Goal: Check status: Check status

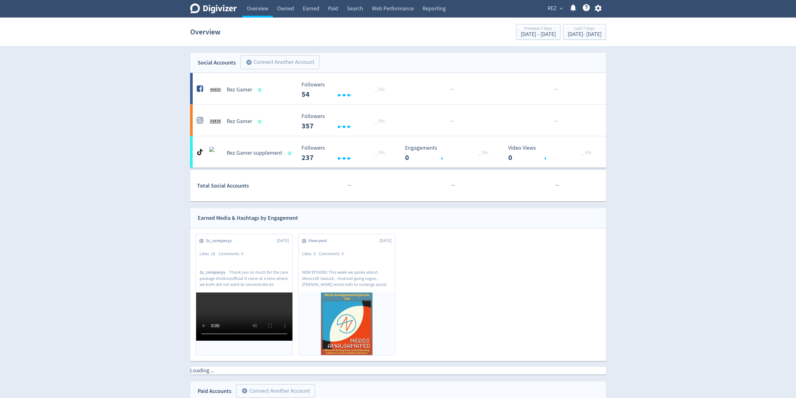
click at [560, 5] on button "REZ expand_more" at bounding box center [555, 8] width 19 height 10
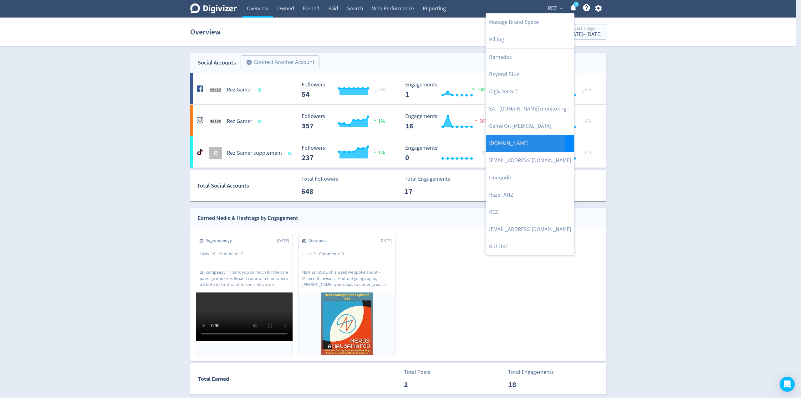
click at [503, 142] on link "[DOMAIN_NAME]" at bounding box center [530, 143] width 88 height 17
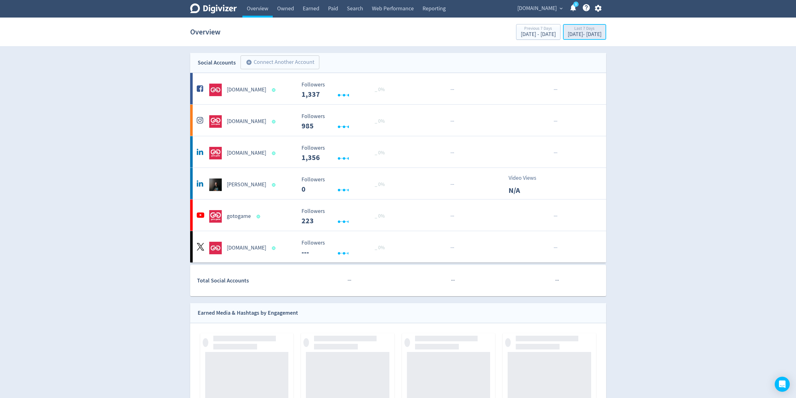
click at [572, 34] on div "[DATE] - [DATE]" at bounding box center [585, 35] width 34 height 6
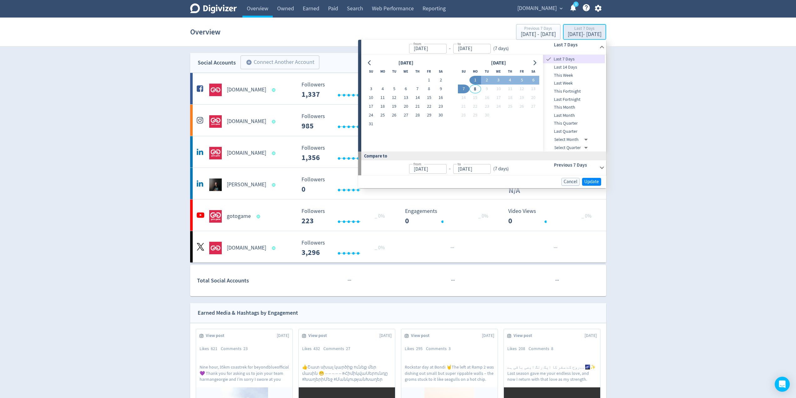
type input "[DATE]"
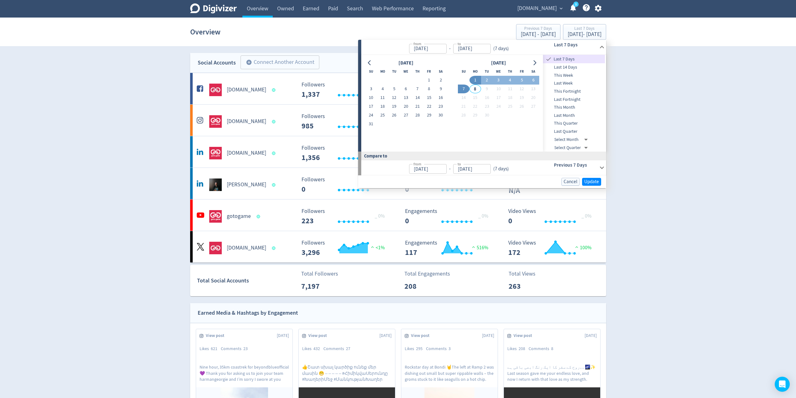
click at [564, 68] on span "Last 14 Days" at bounding box center [574, 67] width 62 height 7
type input "[DATE]"
click at [593, 181] on span "Update" at bounding box center [592, 181] width 15 height 5
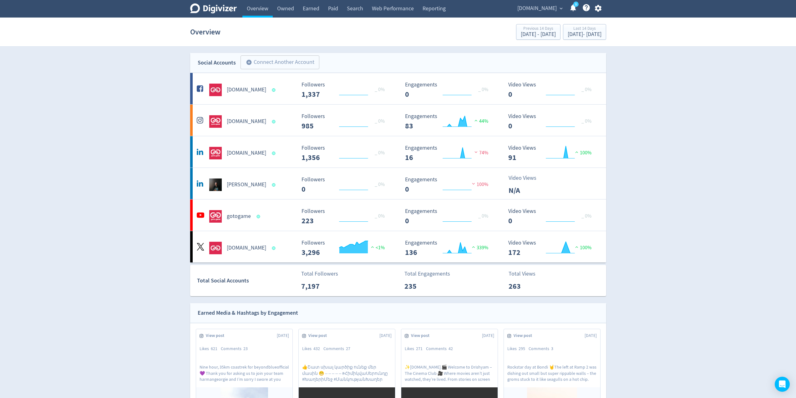
click at [278, 175] on div "[PERSON_NAME]" at bounding box center [245, 182] width 104 height 18
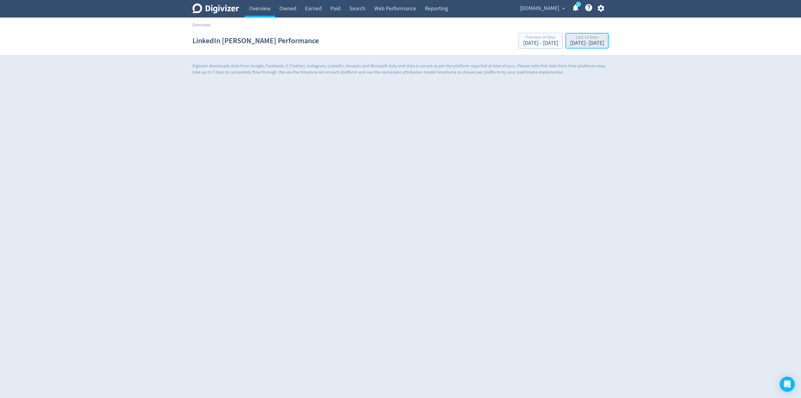
click at [571, 42] on div "[DATE] - [DATE]" at bounding box center [587, 43] width 34 height 6
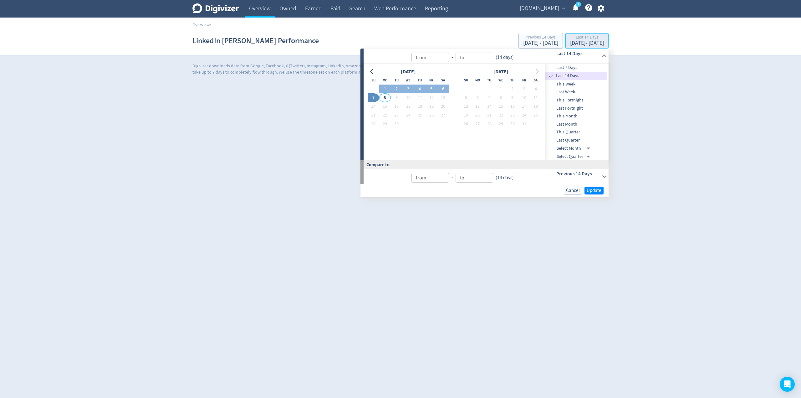
type input "[DATE]"
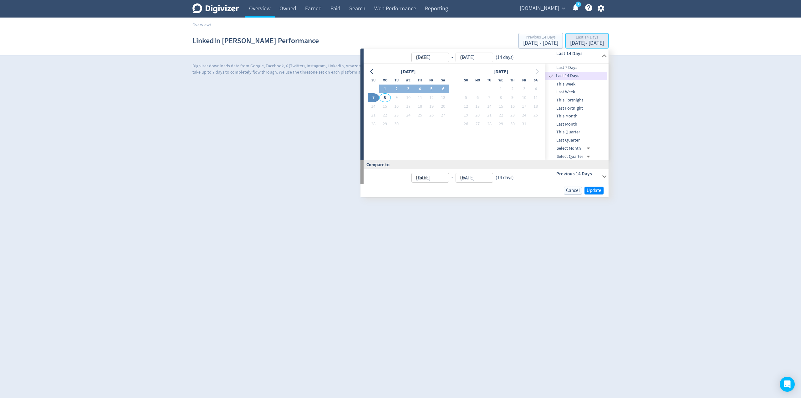
type input "[DATE]"
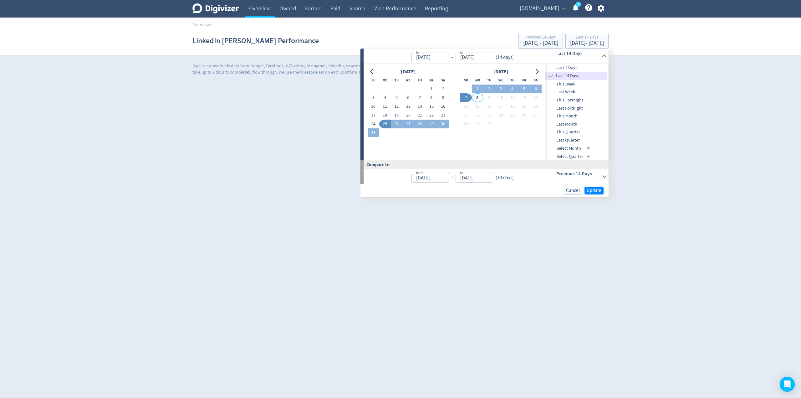
click at [566, 109] on span "Last Fortnight" at bounding box center [576, 108] width 62 height 7
type input "[DATE]"
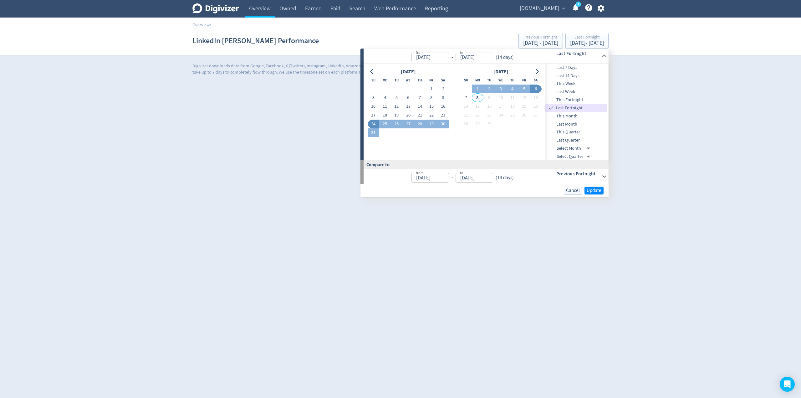
click at [567, 123] on span "Last Month" at bounding box center [576, 124] width 62 height 7
type input "[DATE]"
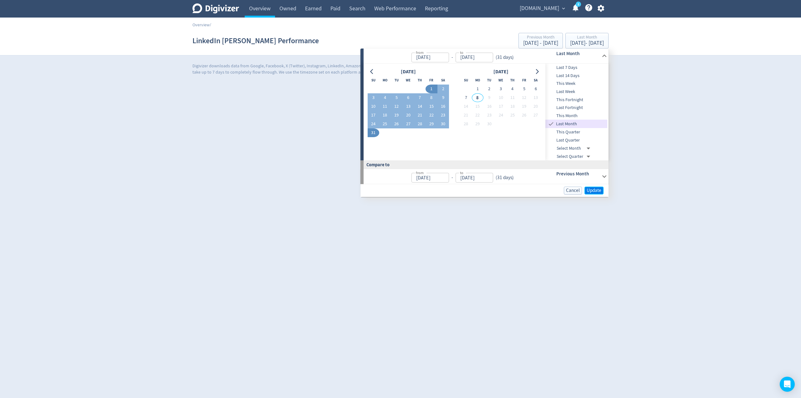
click at [596, 189] on span "Update" at bounding box center [594, 190] width 15 height 5
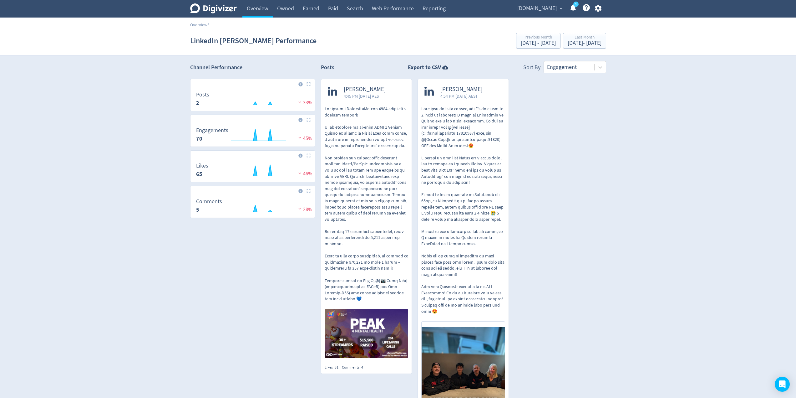
click at [137, 121] on div "Digivizer Logo [PERSON_NAME] Logo Overview Owned Earned Paid Search Web Perform…" at bounding box center [398, 264] width 796 height 529
drag, startPoint x: 147, startPoint y: 126, endPoint x: 143, endPoint y: 124, distance: 5.0
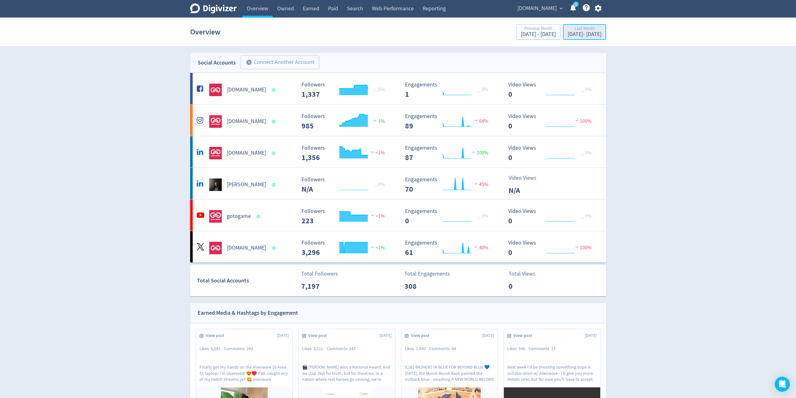
click at [572, 33] on div "[DATE] - [DATE]" at bounding box center [585, 35] width 34 height 6
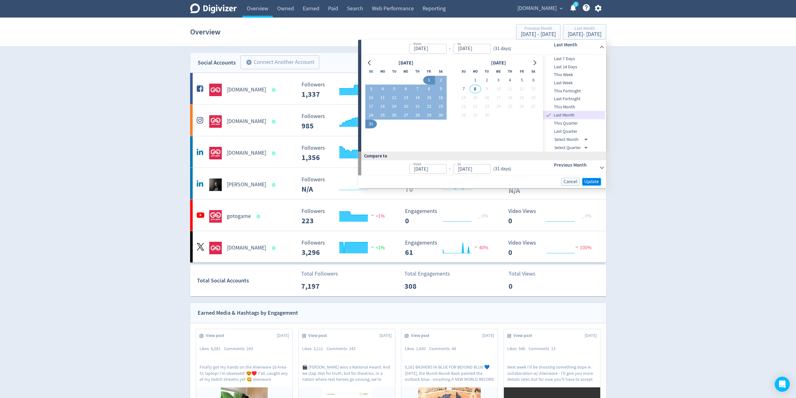
click at [590, 179] on span "Update" at bounding box center [592, 181] width 15 height 5
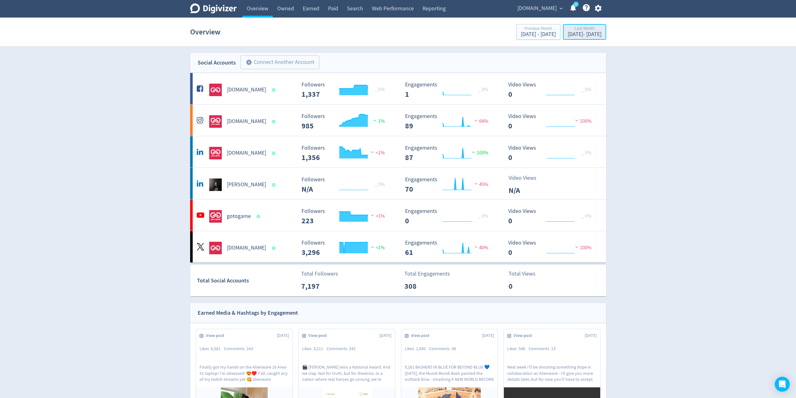
click at [575, 29] on div "Last Month" at bounding box center [585, 28] width 34 height 5
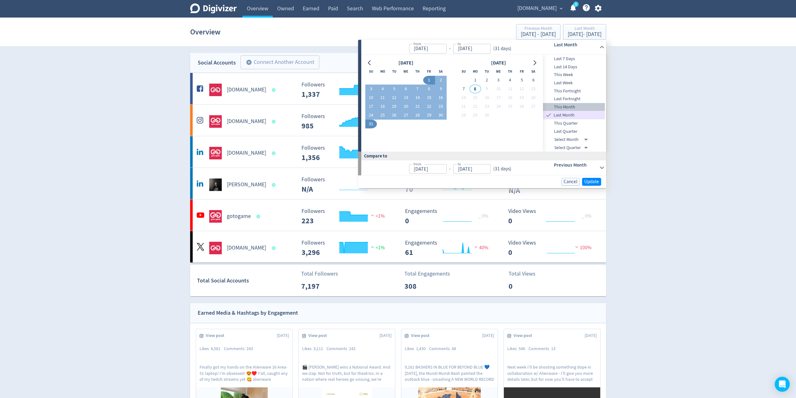
click at [568, 105] on span "This Month" at bounding box center [574, 107] width 62 height 7
type input "[DATE]"
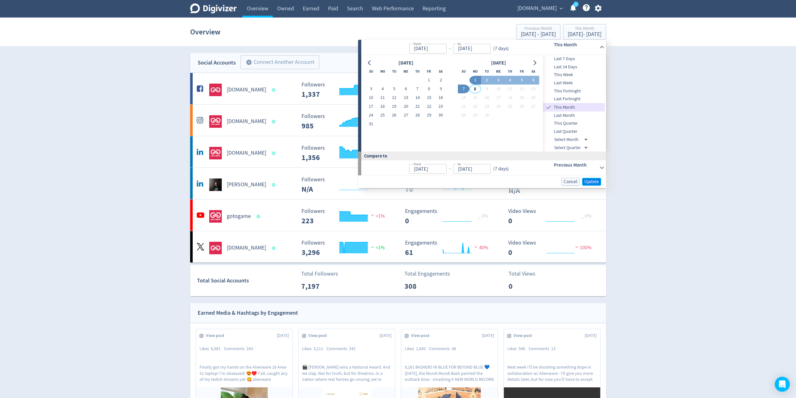
click at [592, 180] on span "Update" at bounding box center [592, 181] width 15 height 5
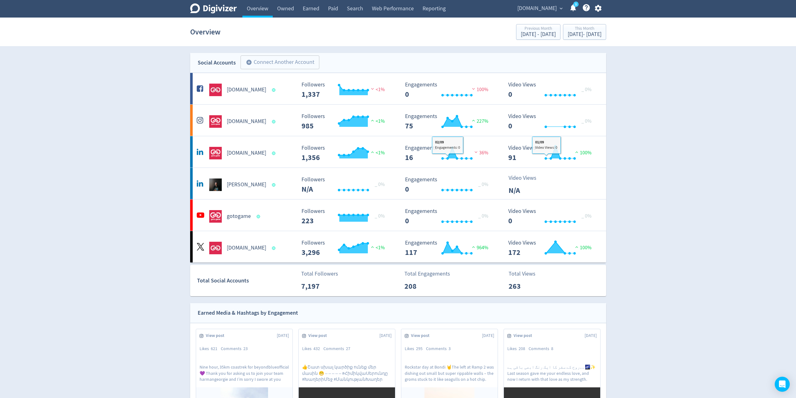
click at [576, 26] on div "This Month" at bounding box center [585, 28] width 34 height 5
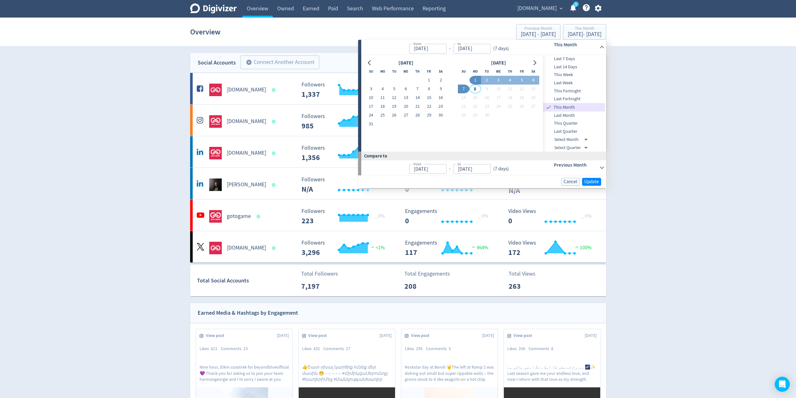
click at [569, 68] on span "Last 14 Days" at bounding box center [574, 67] width 62 height 7
type input "[DATE]"
click at [591, 181] on span "Update" at bounding box center [592, 181] width 15 height 5
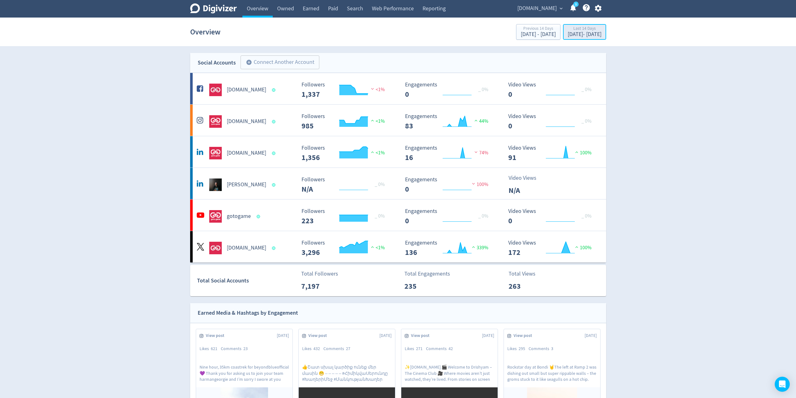
drag, startPoint x: 590, startPoint y: 26, endPoint x: 592, endPoint y: 30, distance: 4.5
click at [590, 26] on div "Last 14 Days" at bounding box center [585, 28] width 34 height 5
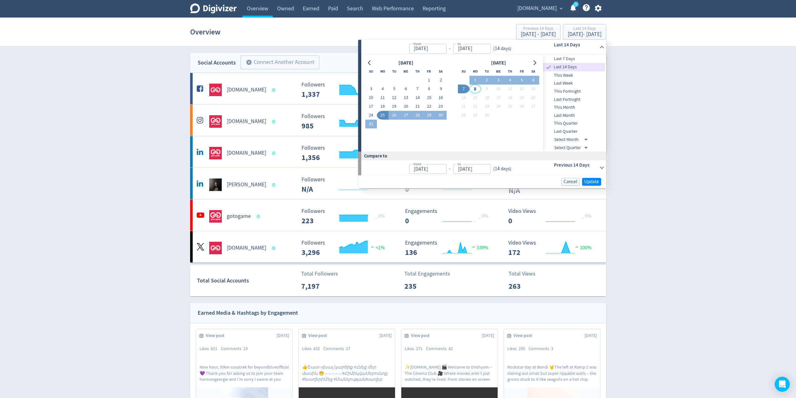
click at [567, 109] on span "This Month" at bounding box center [574, 107] width 62 height 7
type input "[DATE]"
click at [593, 180] on span "Update" at bounding box center [592, 181] width 15 height 5
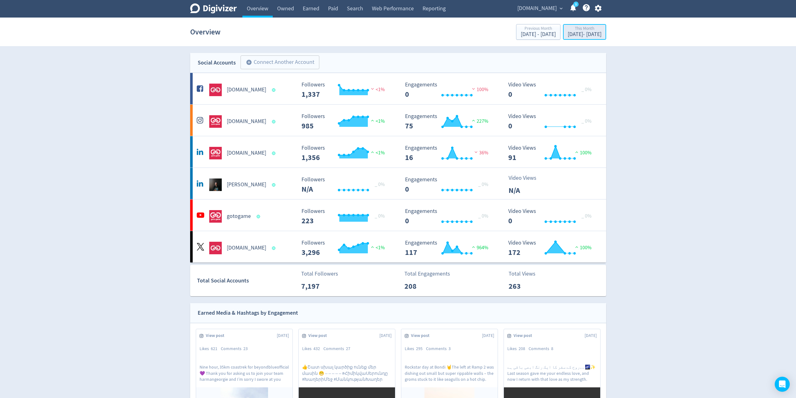
click at [572, 33] on div "[DATE] - [DATE]" at bounding box center [585, 35] width 34 height 6
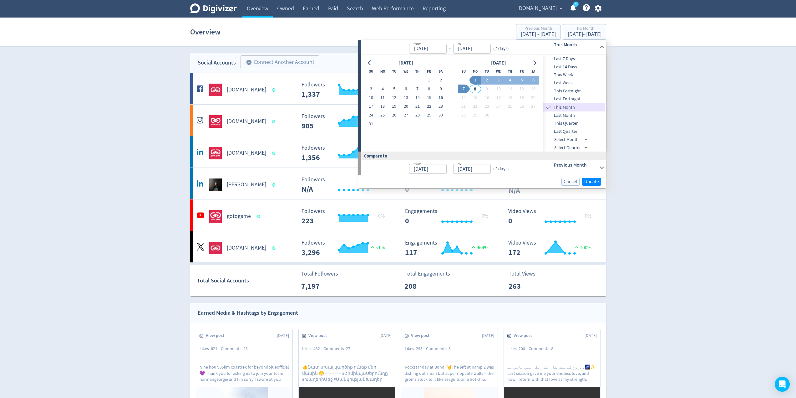
click at [565, 66] on span "Last 14 Days" at bounding box center [574, 67] width 62 height 7
type input "[DATE]"
click at [594, 179] on span "Update" at bounding box center [592, 181] width 15 height 5
